Goal: Transaction & Acquisition: Obtain resource

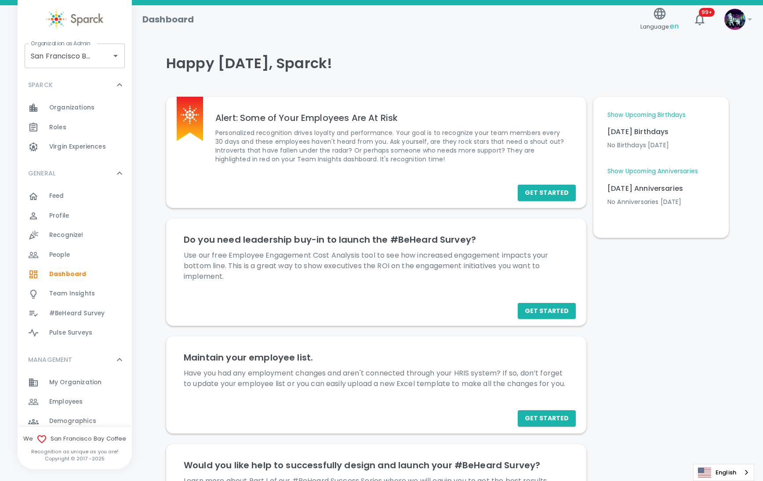
scroll to position [110, 0]
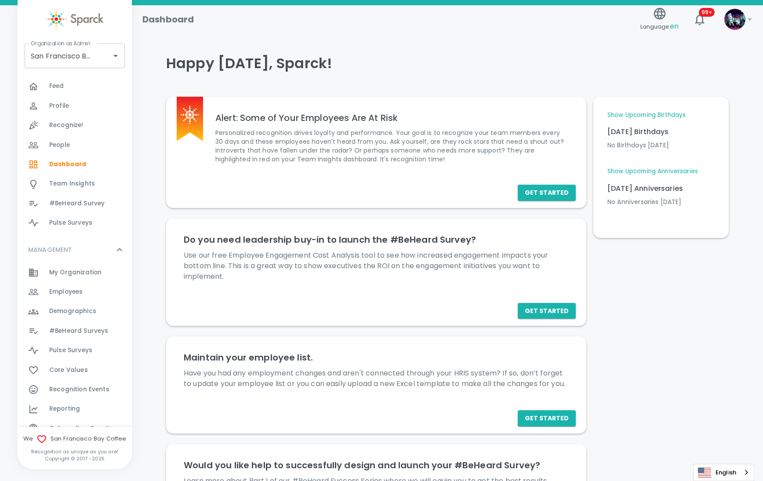
click at [90, 406] on div "Reporting 0" at bounding box center [90, 408] width 83 height 12
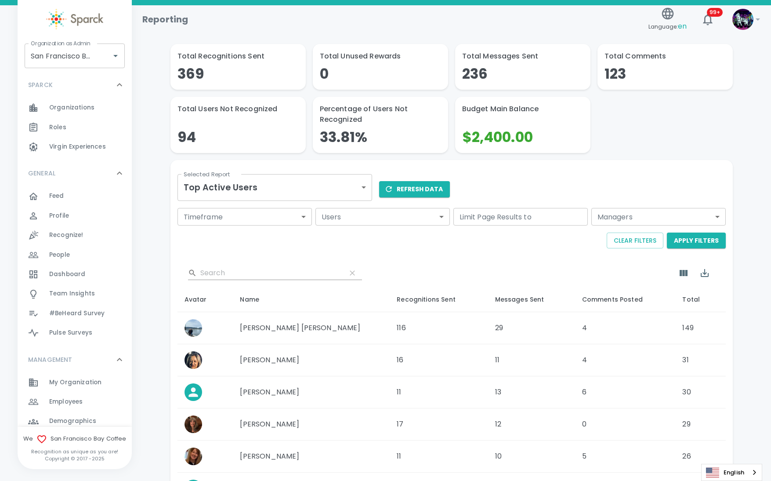
click at [293, 184] on body "Skip Navigation Reporting Language: en 99+ ! Organization as Admin San Francisc…" at bounding box center [385, 354] width 771 height 709
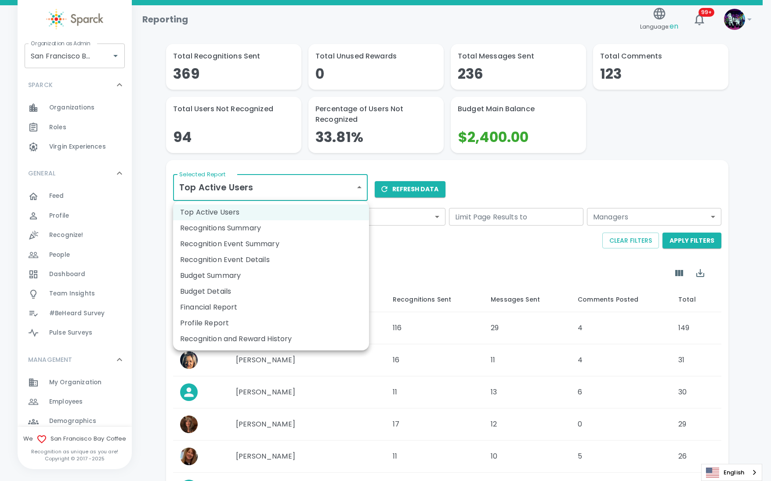
click at [261, 277] on li "Budget Summary" at bounding box center [271, 276] width 196 height 16
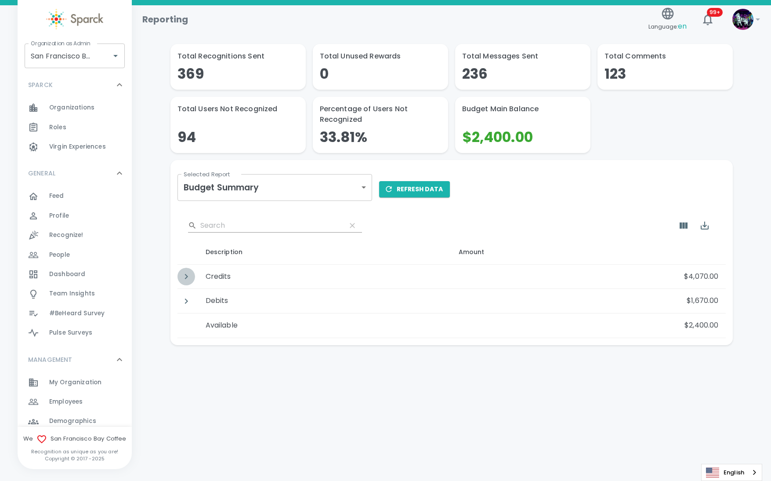
click at [189, 276] on icon "Detail panel visibility toggle" at bounding box center [186, 276] width 11 height 11
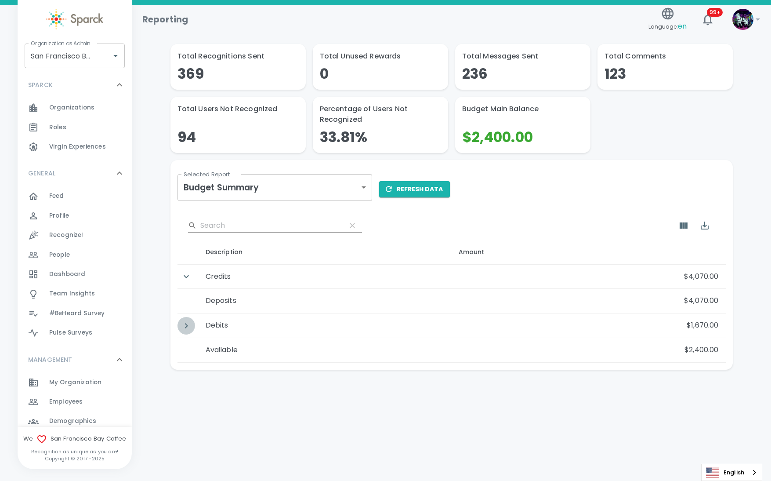
click at [185, 323] on icon "Detail panel visibility toggle" at bounding box center [186, 325] width 3 height 5
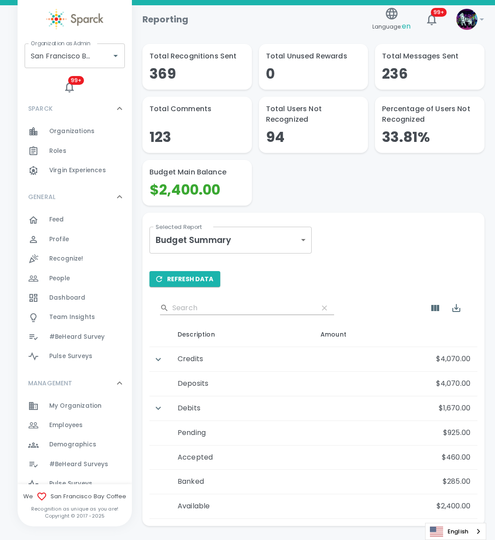
click at [261, 234] on body "Skip Navigation Reporting Language: en 99+ ! Organization as Admin San Francisc…" at bounding box center [247, 286] width 495 height 572
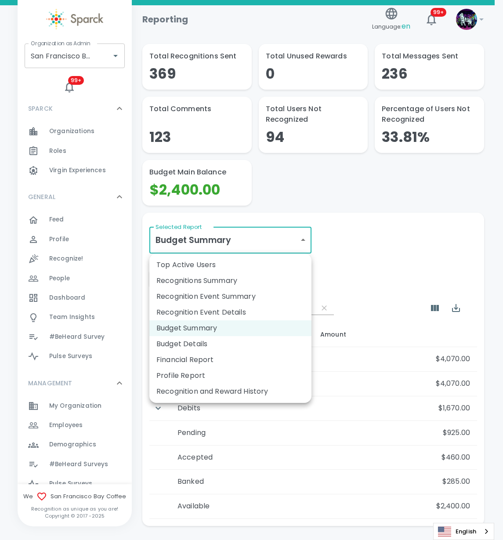
click at [212, 364] on li "Financial Report" at bounding box center [230, 360] width 162 height 16
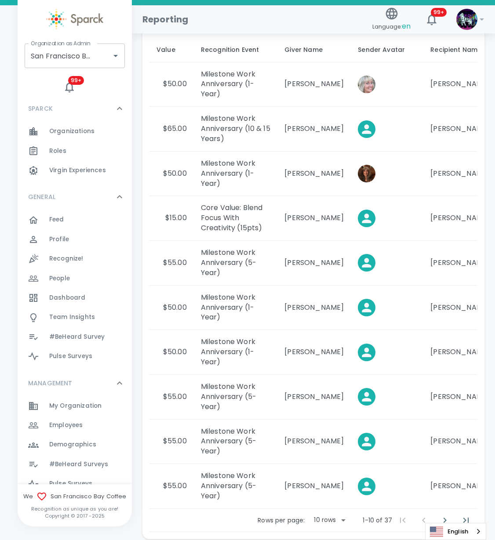
scroll to position [381, 0]
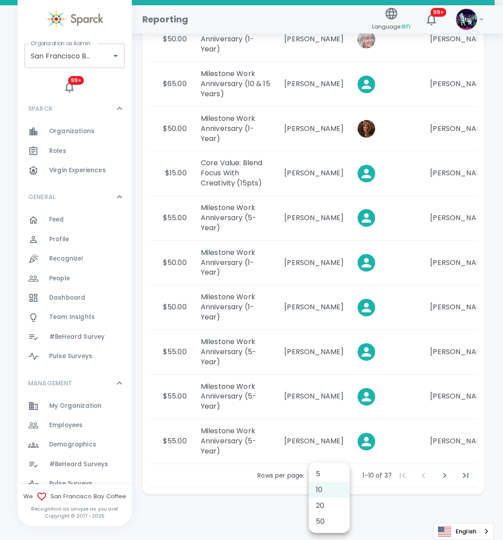
click at [339, 473] on body "Skip Navigation Reporting Language: en 99+ ! Organization as Admin San Francisc…" at bounding box center [251, 81] width 503 height 917
click at [331, 480] on li "50" at bounding box center [329, 522] width 41 height 16
type input "50"
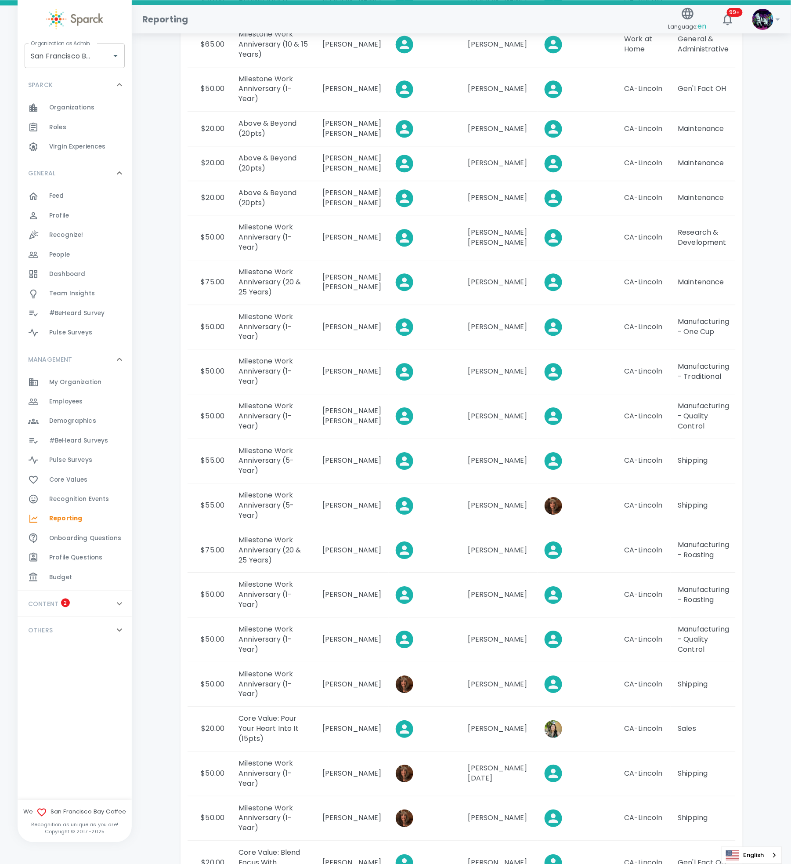
scroll to position [0, 0]
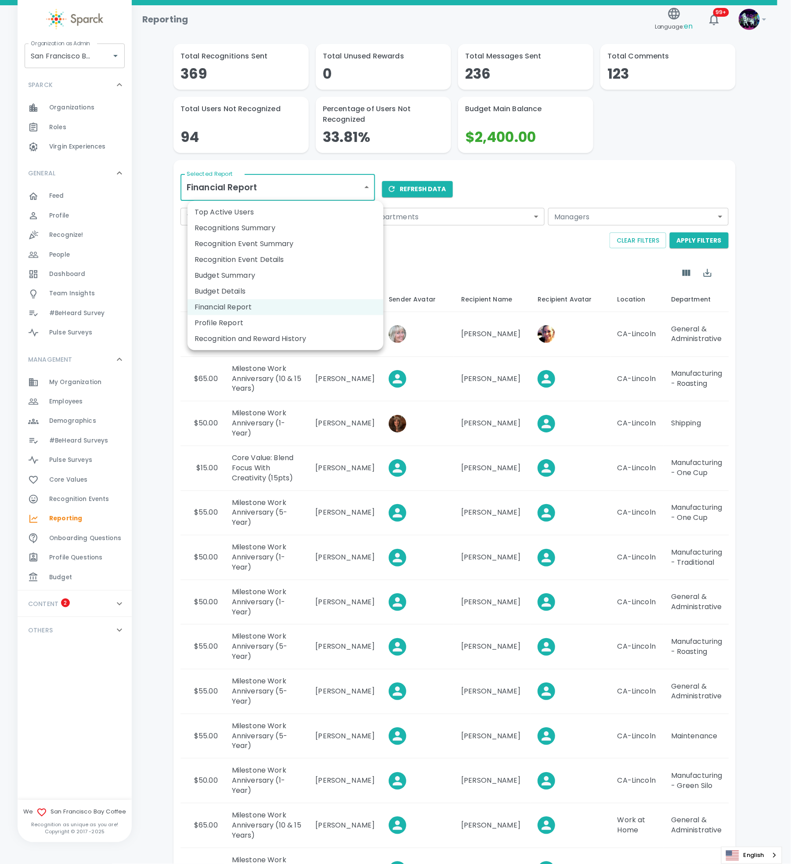
drag, startPoint x: 493, startPoint y: 244, endPoint x: 347, endPoint y: 195, distance: 154.4
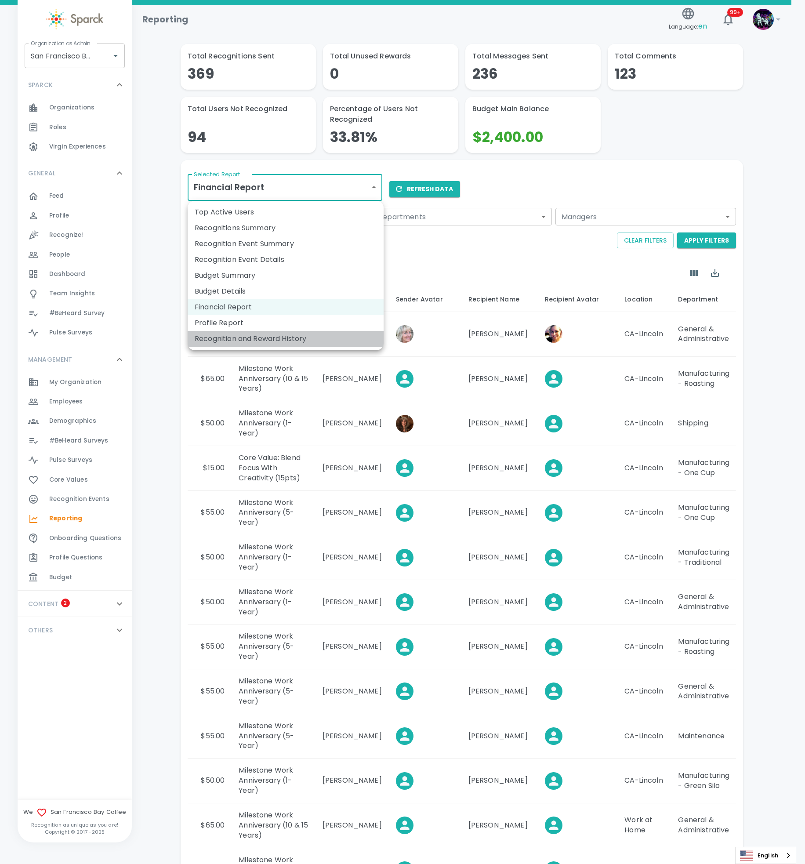
click at [300, 331] on li "Recognition and Reward History" at bounding box center [286, 339] width 196 height 16
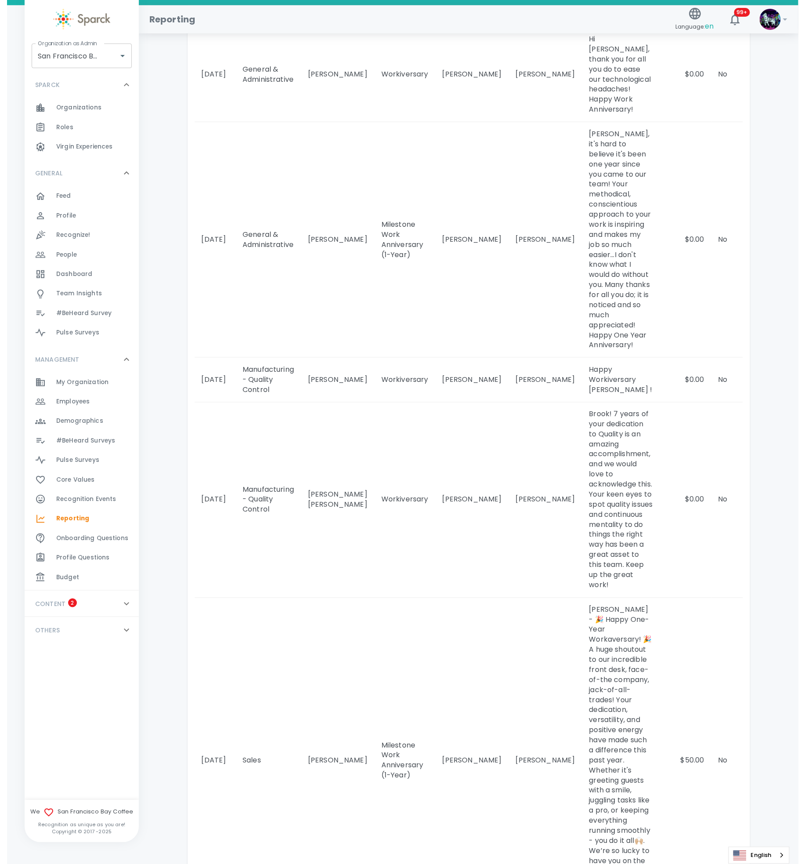
scroll to position [465, 0]
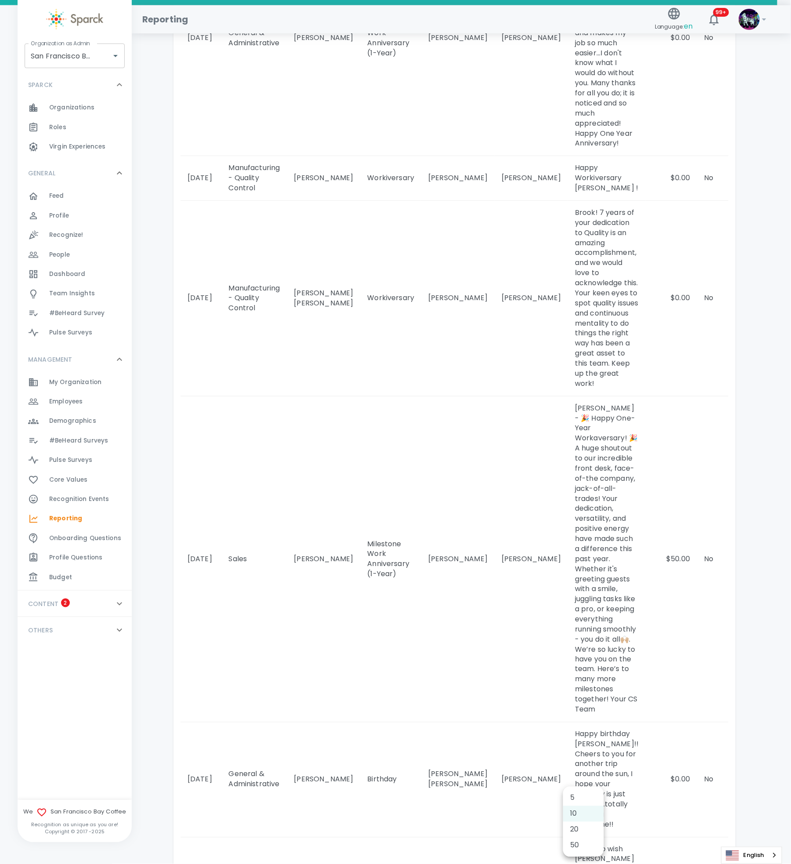
click at [589, 480] on body "Skip Navigation Reporting Language: en 99+ ! Organization as Admin San Francisc…" at bounding box center [395, 379] width 791 height 1688
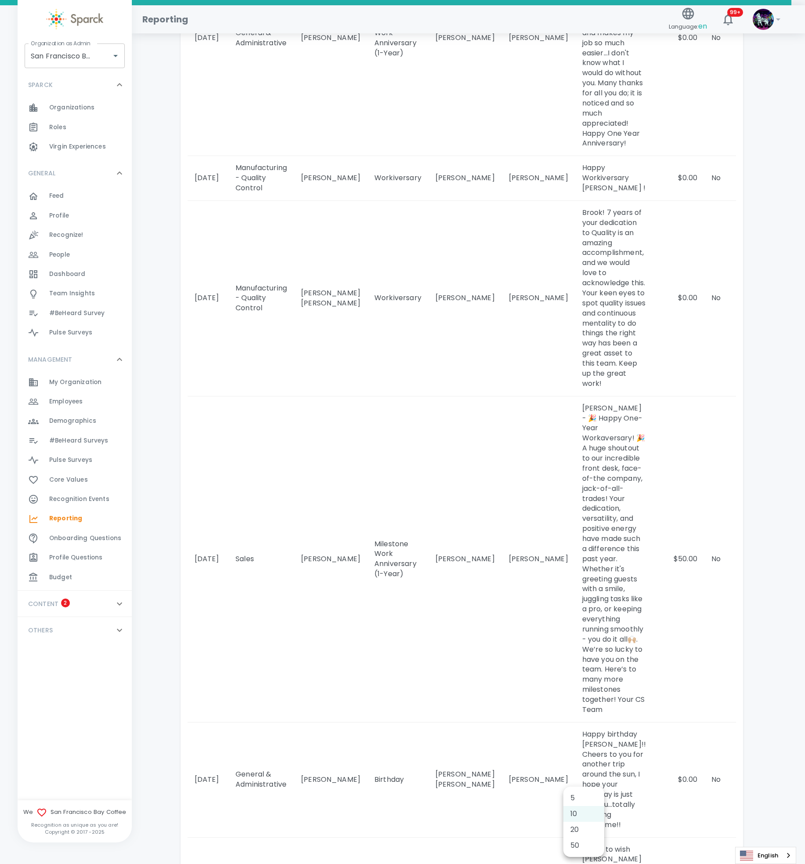
click at [576, 480] on li "50" at bounding box center [583, 845] width 41 height 16
type input "50"
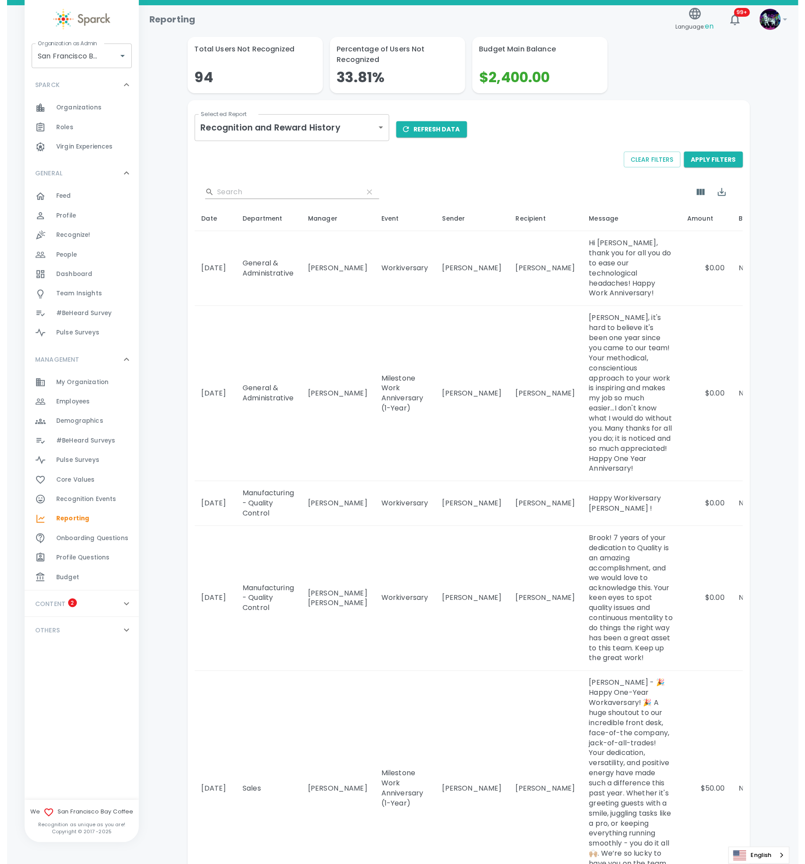
scroll to position [0, 0]
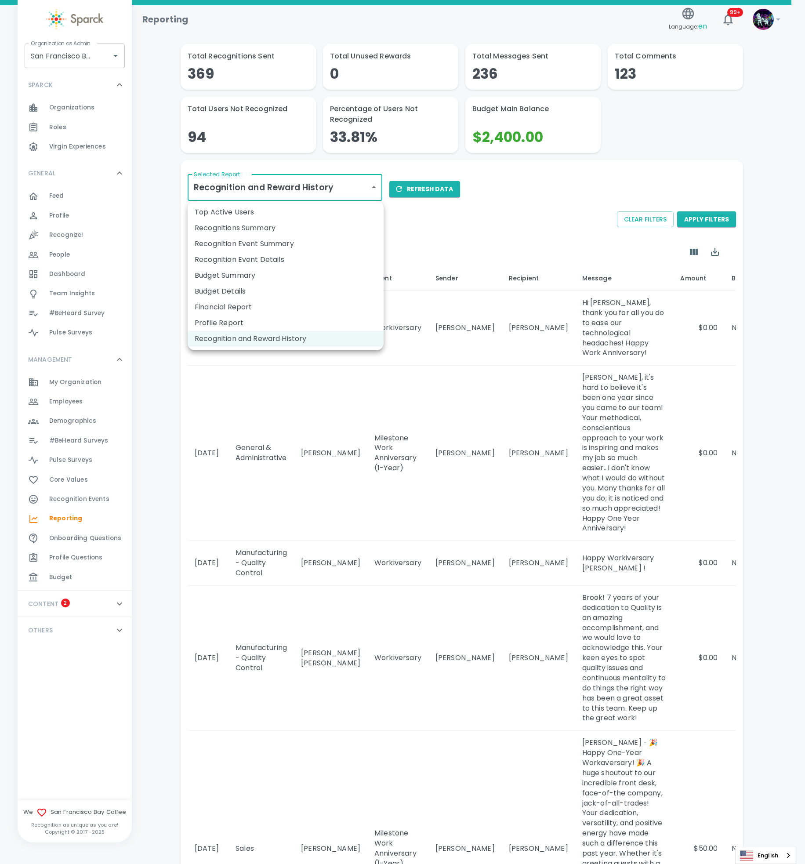
click at [254, 287] on li "Budget Details" at bounding box center [286, 291] width 196 height 16
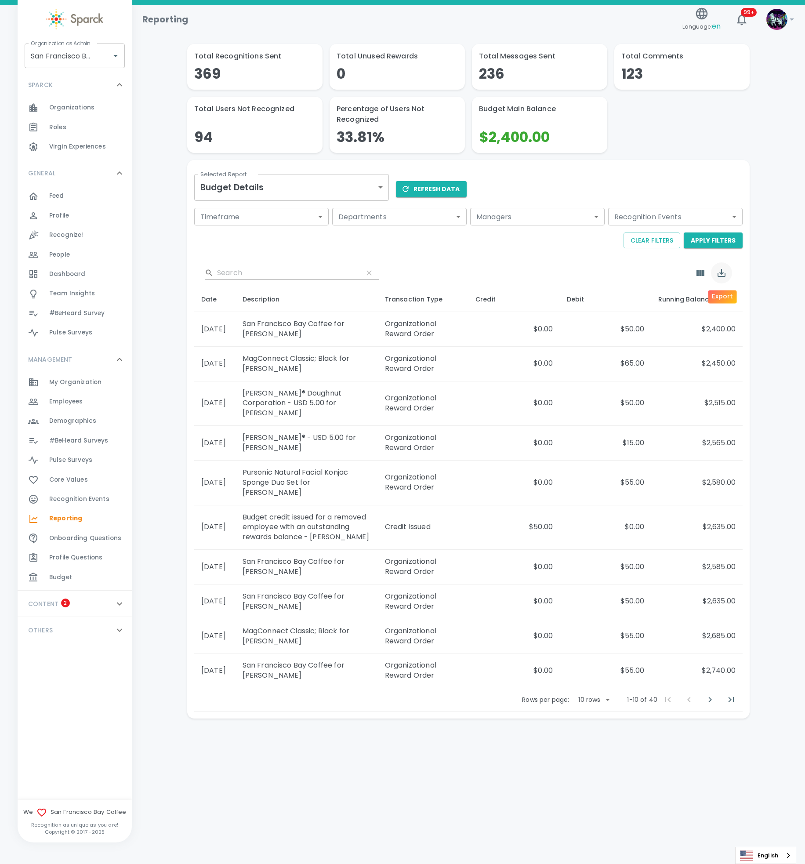
click at [721, 271] on icon "Export" at bounding box center [722, 273] width 8 height 8
click at [742, 310] on li "Export as CSV" at bounding box center [742, 311] width 63 height 16
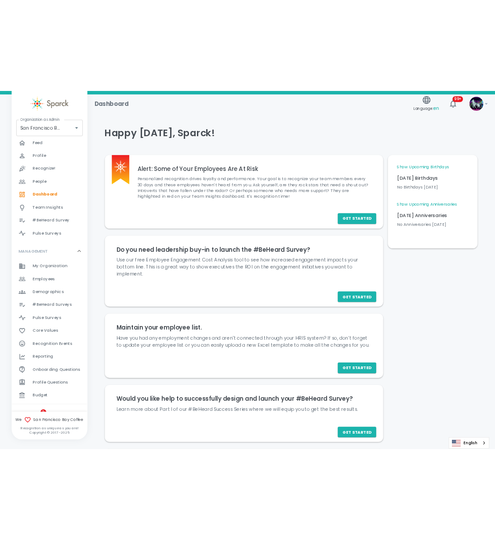
scroll to position [159, 0]
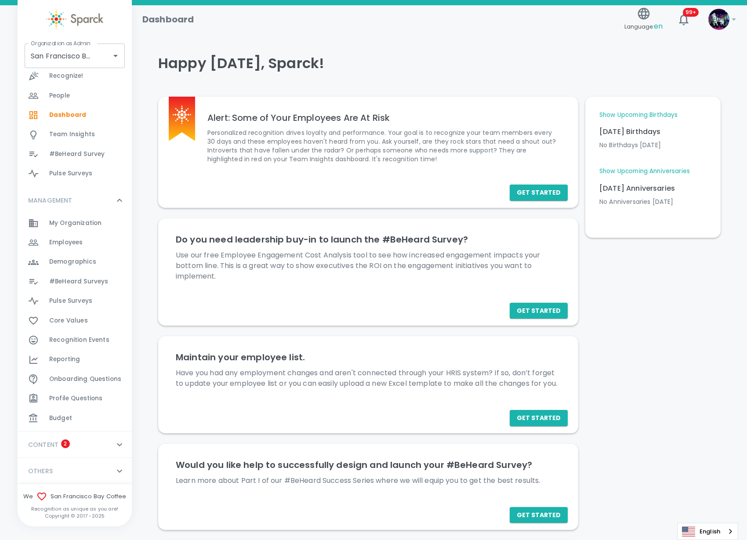
click at [65, 412] on span "Budget 0" at bounding box center [60, 418] width 23 height 12
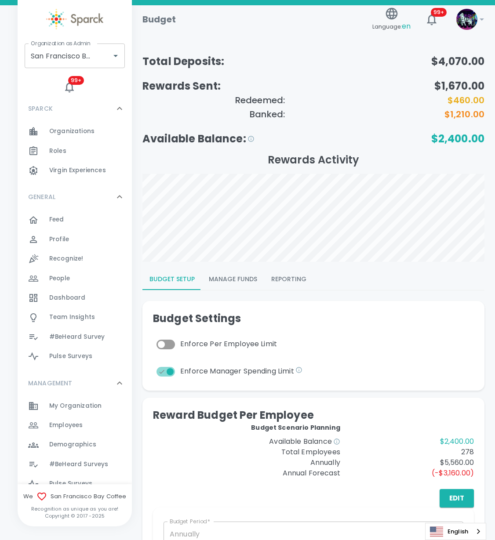
click at [295, 277] on button "Reporting" at bounding box center [288, 279] width 49 height 21
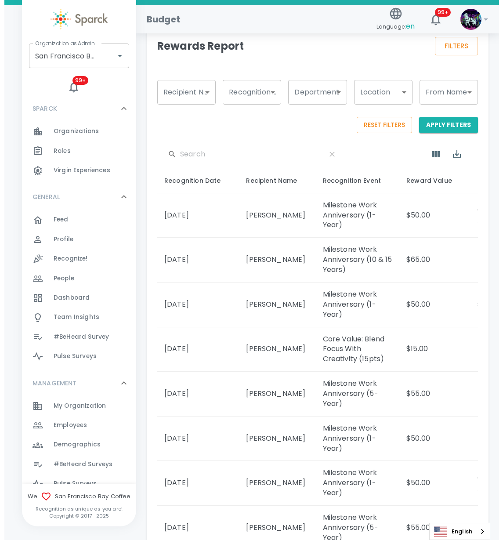
scroll to position [468, 0]
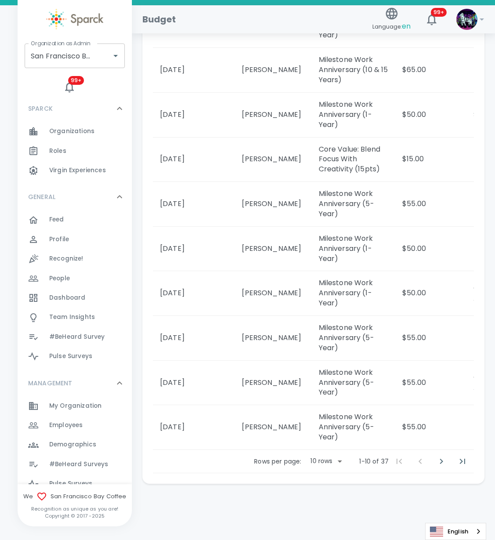
click at [335, 463] on body "Skip Navigation Budget Language: en 99+ ! Organization as Admin [GEOGRAPHIC_DAT…" at bounding box center [247, 38] width 495 height 1004
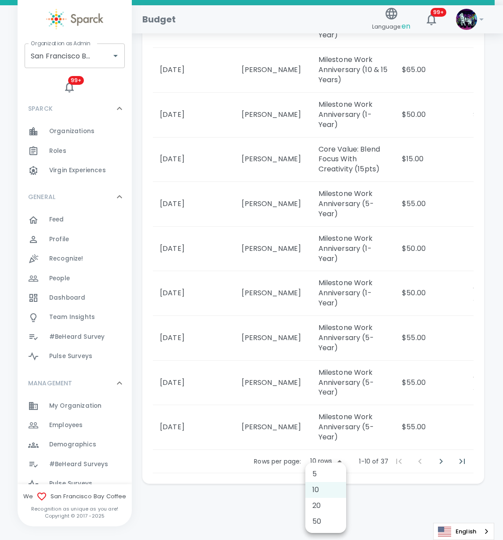
click at [315, 524] on li "50" at bounding box center [325, 522] width 41 height 16
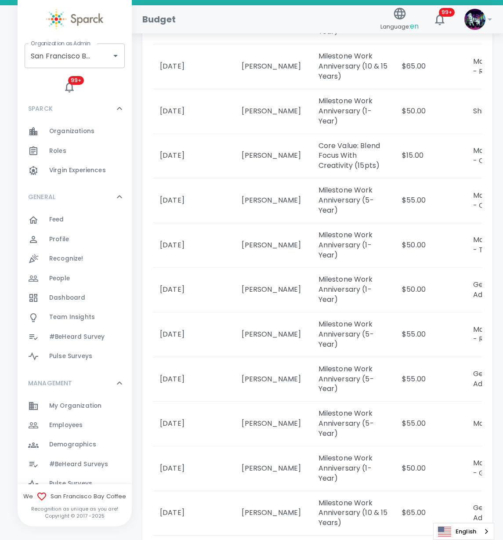
type input "50"
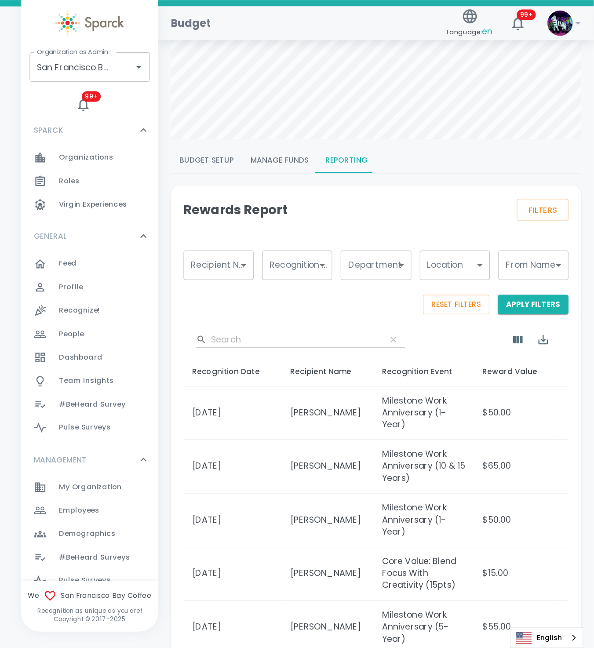
scroll to position [0, 0]
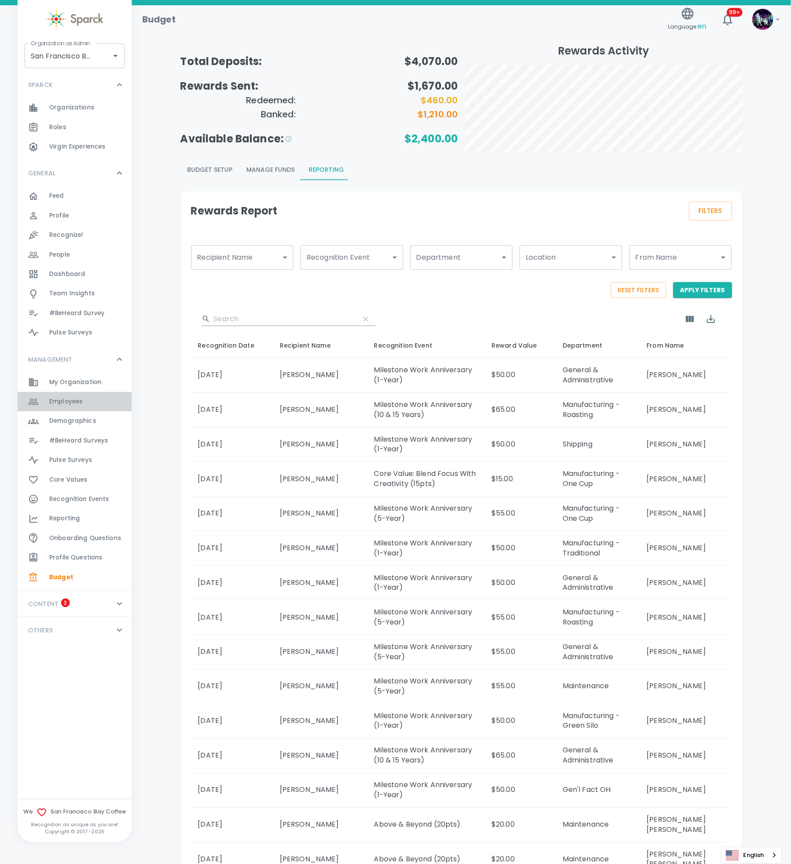
click at [74, 400] on span "Employees" at bounding box center [65, 401] width 33 height 9
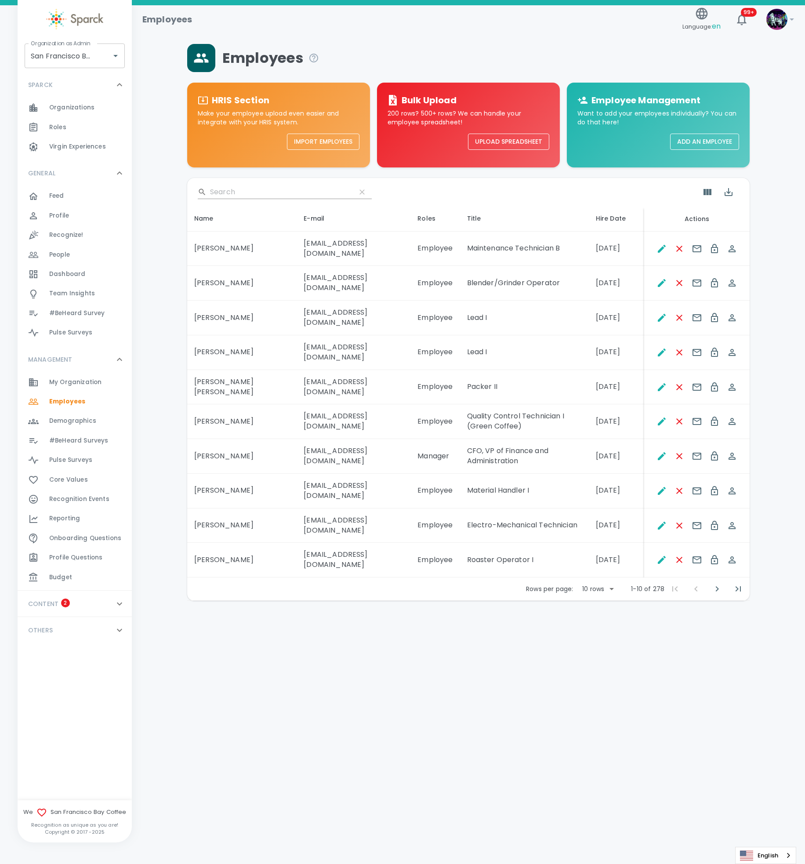
click at [240, 194] on input "Search" at bounding box center [279, 192] width 139 height 14
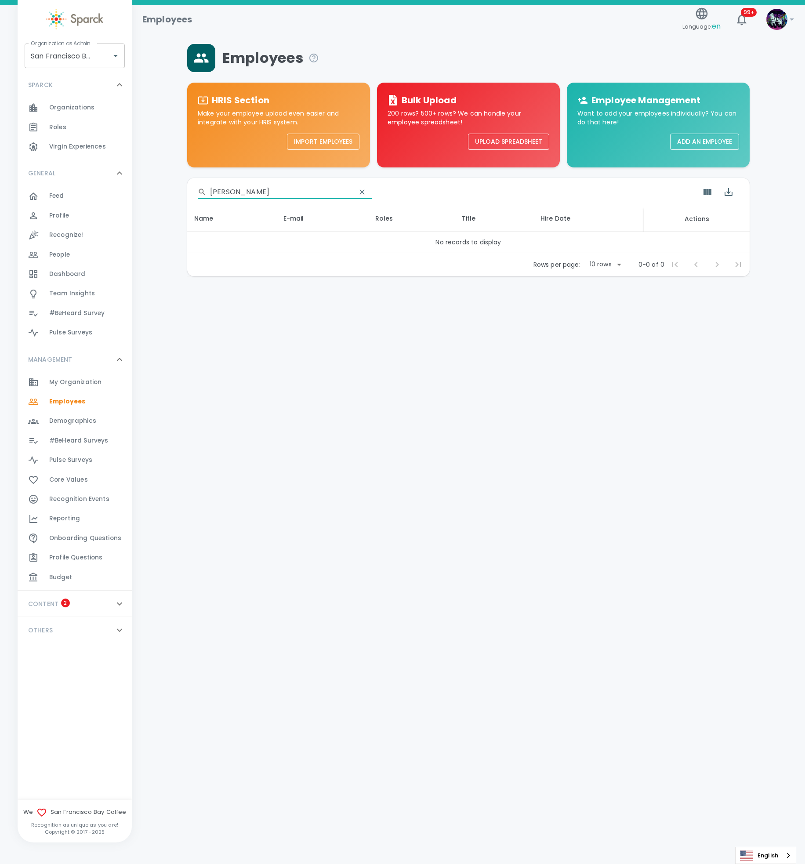
type input "[PERSON_NAME]"
drag, startPoint x: 639, startPoint y: 460, endPoint x: 660, endPoint y: 448, distance: 24.0
click at [647, 322] on html "Skip Navigation Employees Language: en 99+ ! Organization as Admin [GEOGRAPHIC_…" at bounding box center [402, 161] width 805 height 322
click at [78, 540] on div "Budget 0" at bounding box center [90, 577] width 83 height 12
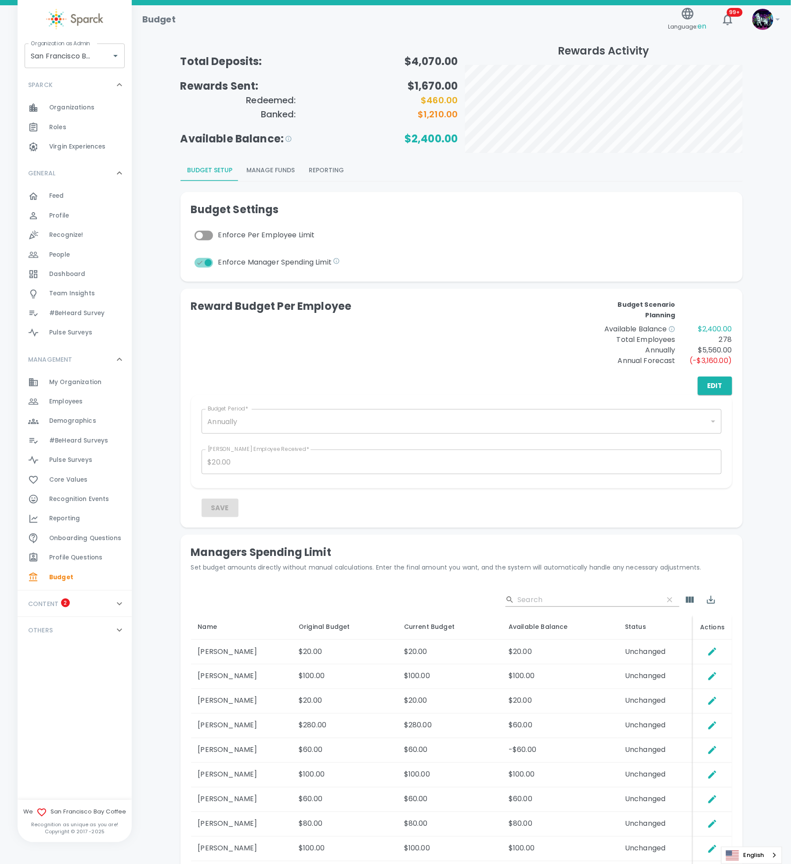
click at [679, 245] on div "Budget Settings Enforce Per Employee Limit Enforce Manager Spending Limit" at bounding box center [461, 237] width 541 height 69
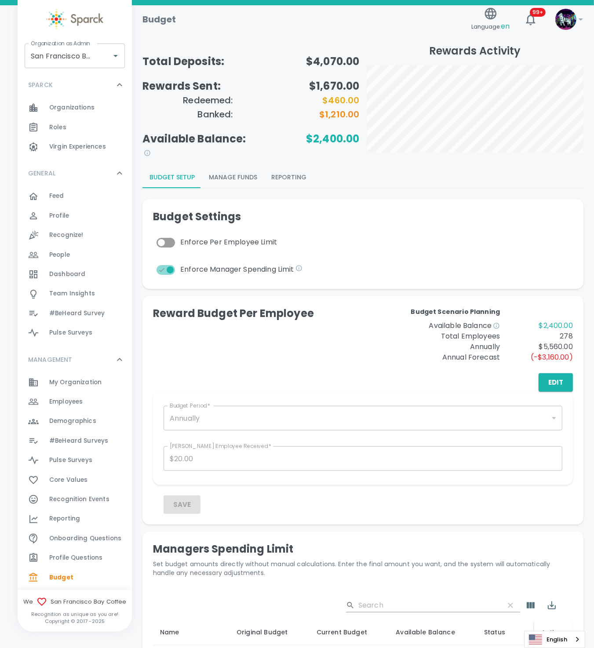
drag, startPoint x: 4, startPoint y: 47, endPoint x: 515, endPoint y: 246, distance: 548.6
click at [515, 246] on div "Budget Settings Enforce Per Employee Limit Enforce Manager Spending Limit" at bounding box center [363, 244] width 420 height 69
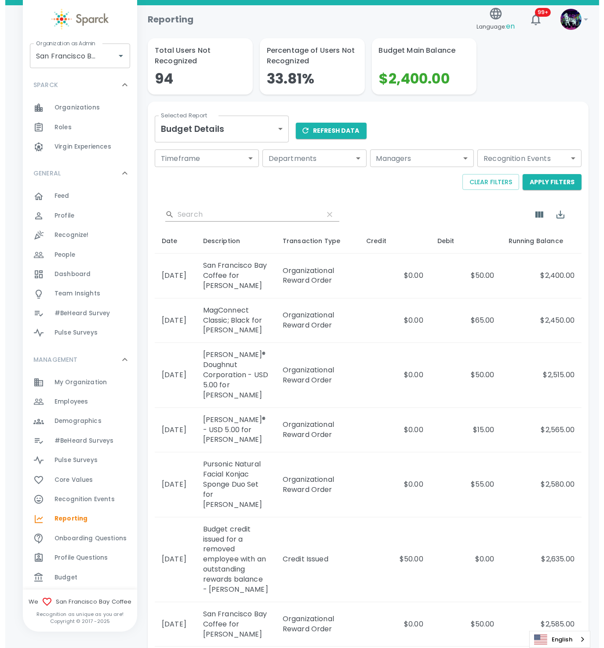
scroll to position [132, 0]
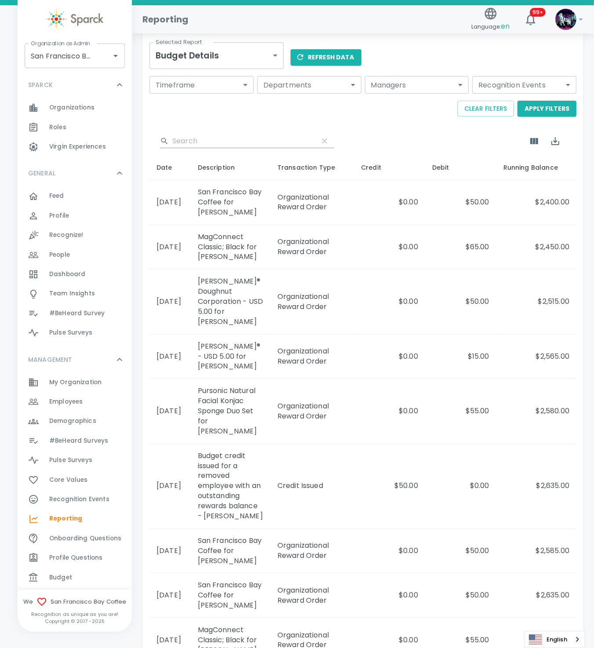
click at [267, 55] on body "Skip Navigation Reporting Language: en 99+ ! Organization as Admin San Francisc…" at bounding box center [297, 325] width 594 height 915
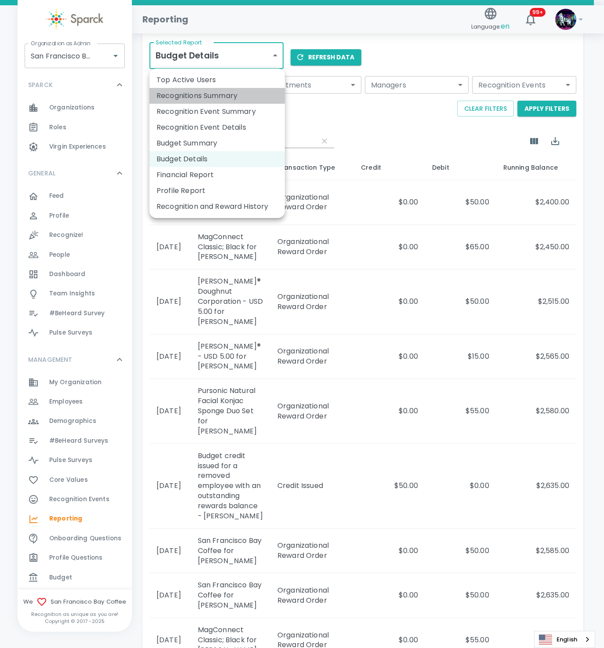
click at [247, 92] on li "Recognitions Summary" at bounding box center [216, 96] width 135 height 16
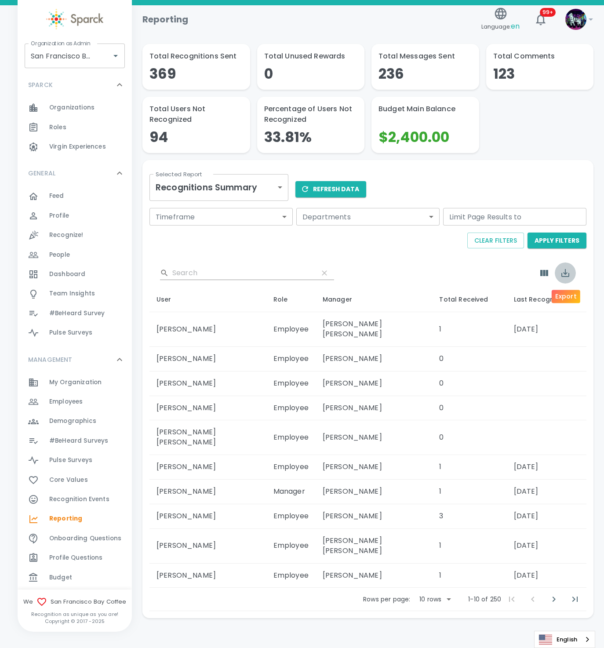
click at [566, 278] on icon "Export" at bounding box center [565, 273] width 11 height 11
click at [570, 305] on li "Export as CSV" at bounding box center [565, 311] width 63 height 16
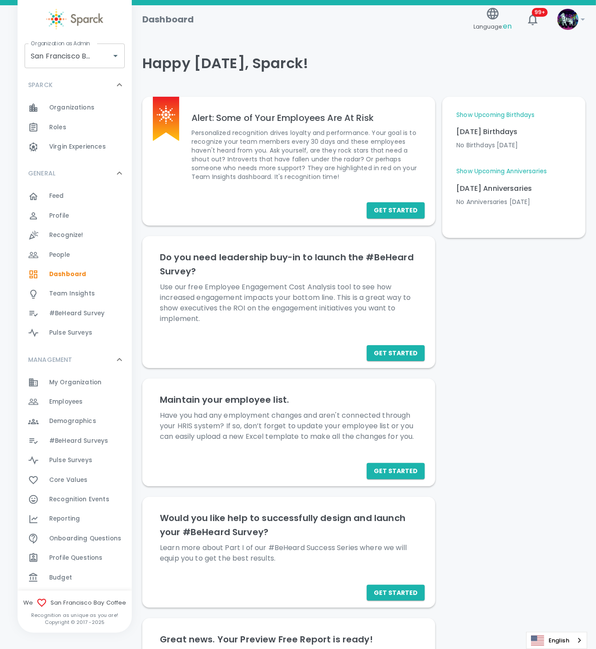
click at [77, 516] on span "Reporting" at bounding box center [64, 518] width 31 height 9
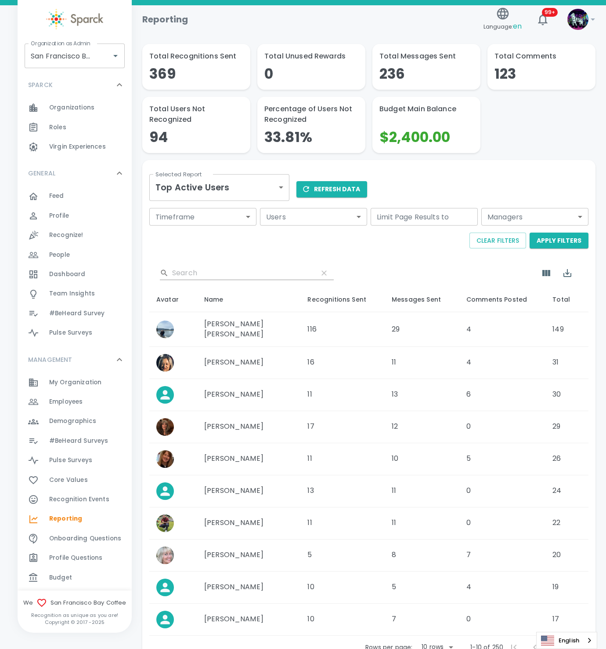
click at [250, 194] on body "Skip Navigation Reporting Language: en 99+ ! Organization as Admin San Francisc…" at bounding box center [303, 355] width 606 height 711
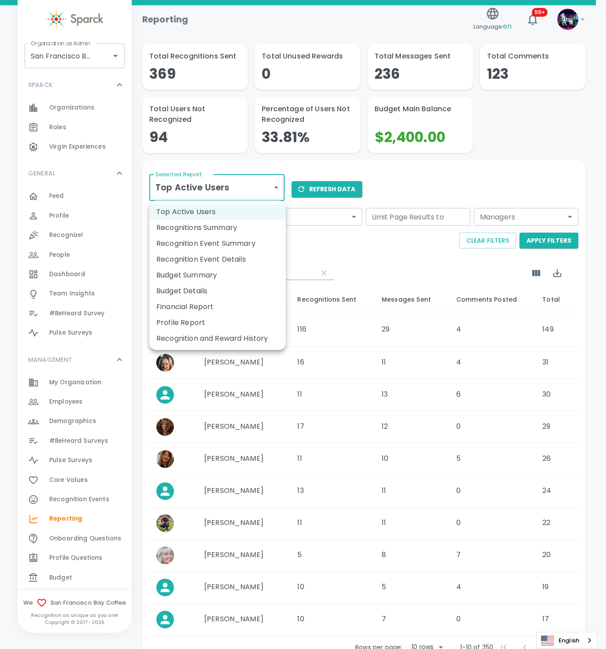
click at [223, 273] on li "Budget Summary" at bounding box center [217, 275] width 137 height 16
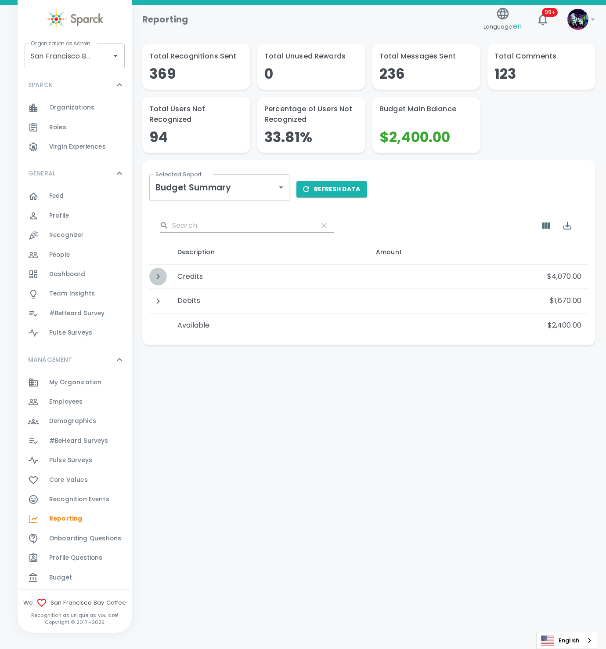
click at [157, 276] on icon "Detail panel visibility toggle" at bounding box center [158, 276] width 11 height 11
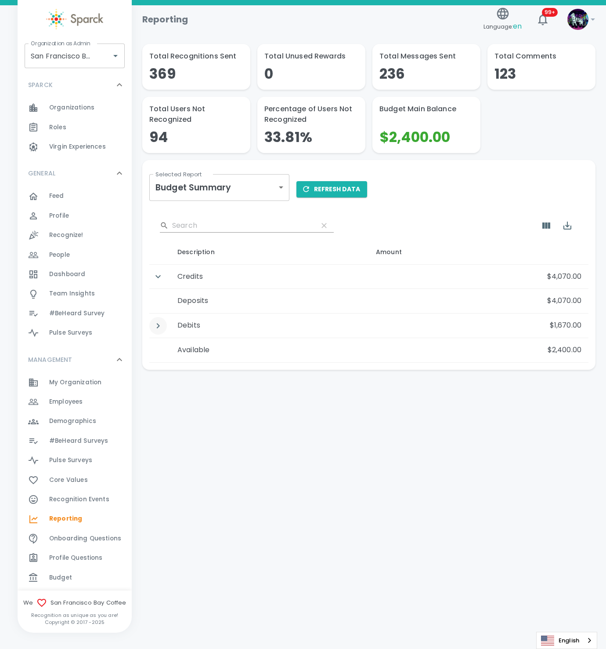
click at [156, 331] on button "Detail panel visibility toggle" at bounding box center [158, 326] width 18 height 18
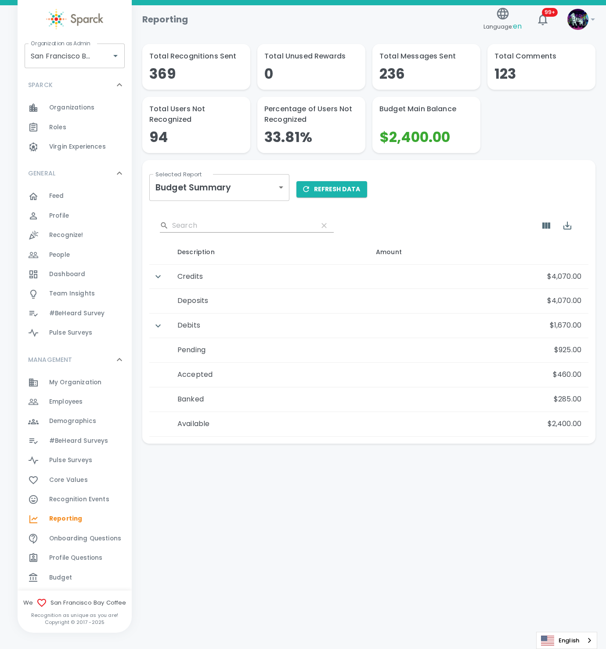
click at [217, 38] on div at bounding box center [368, 30] width 453 height 28
